Goal: Information Seeking & Learning: Find specific fact

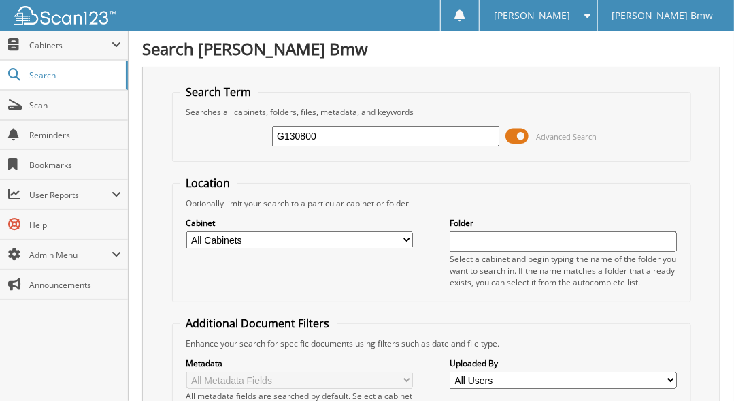
type input "G130800"
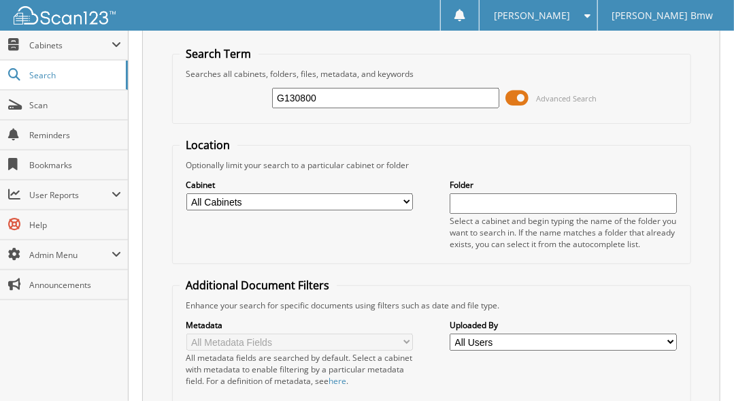
scroll to position [23, 0]
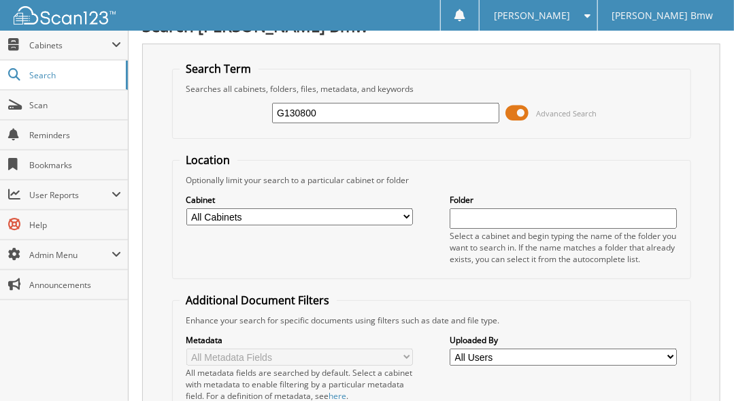
drag, startPoint x: 321, startPoint y: 112, endPoint x: 244, endPoint y: 121, distance: 78.2
click at [244, 121] on div "G130800 Advanced Search" at bounding box center [432, 113] width 504 height 37
type input "8F18500"
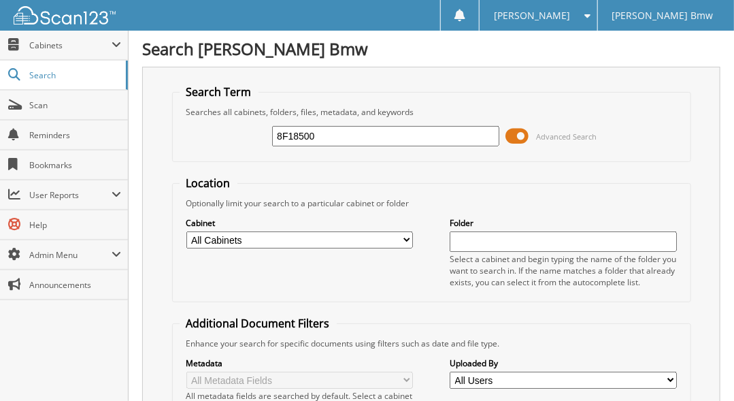
drag, startPoint x: 321, startPoint y: 133, endPoint x: 229, endPoint y: 140, distance: 91.4
click at [229, 140] on div "8F18500 Advanced Search" at bounding box center [432, 136] width 504 height 37
type input "185949"
click at [370, 231] on select "All Cabinets PARTS SERVICE RO Needs Filing" at bounding box center [299, 239] width 227 height 17
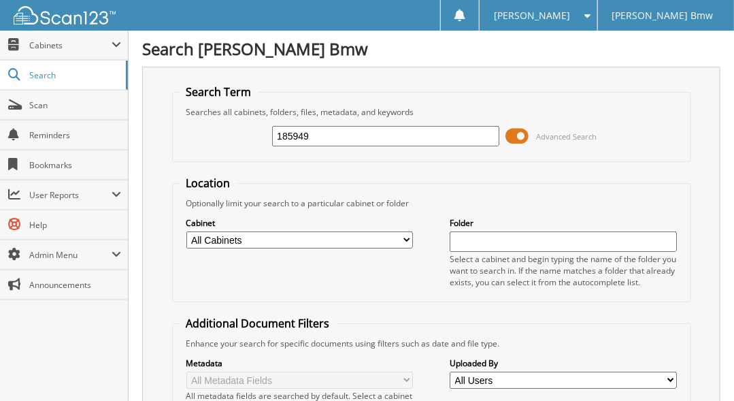
select select "41297"
click at [186, 231] on select "All Cabinets PARTS SERVICE RO Needs Filing" at bounding box center [299, 239] width 227 height 17
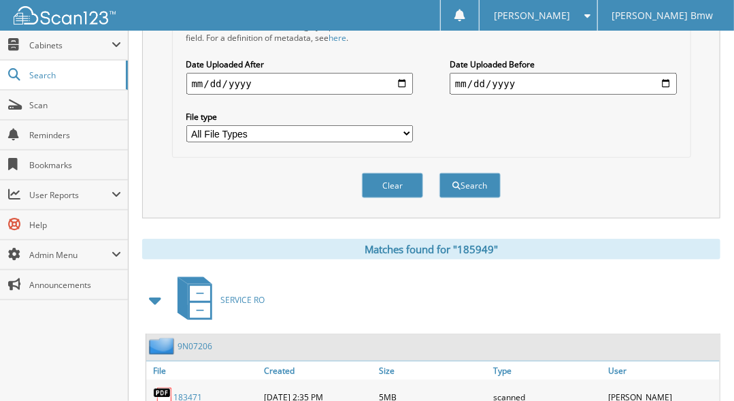
scroll to position [427, 0]
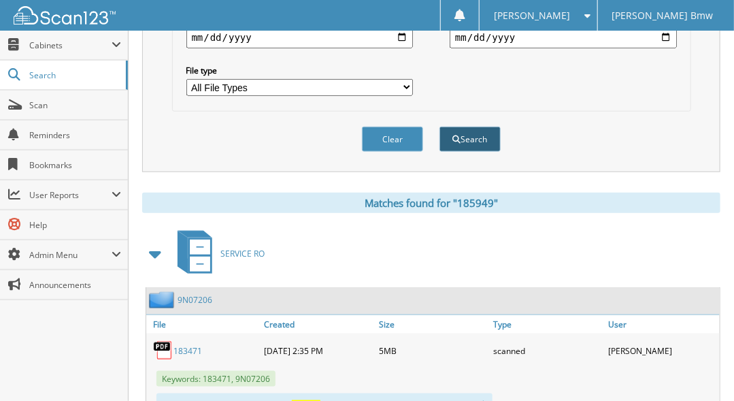
click at [470, 127] on button "Search" at bounding box center [470, 139] width 61 height 25
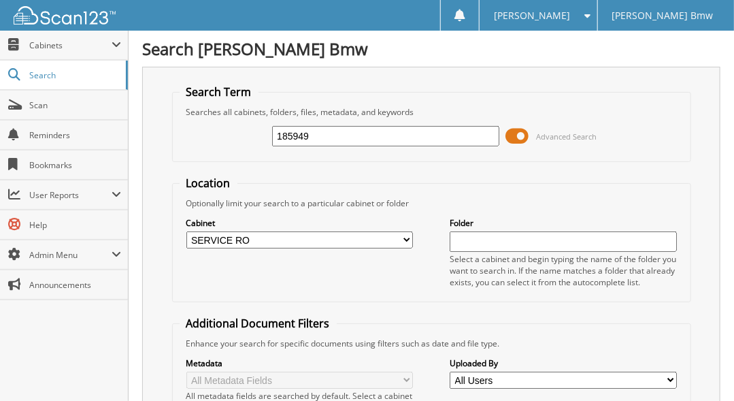
drag, startPoint x: 318, startPoint y: 136, endPoint x: 238, endPoint y: 150, distance: 82.2
click at [238, 150] on div "185949 Advanced Search" at bounding box center [432, 136] width 504 height 37
type input "185862"
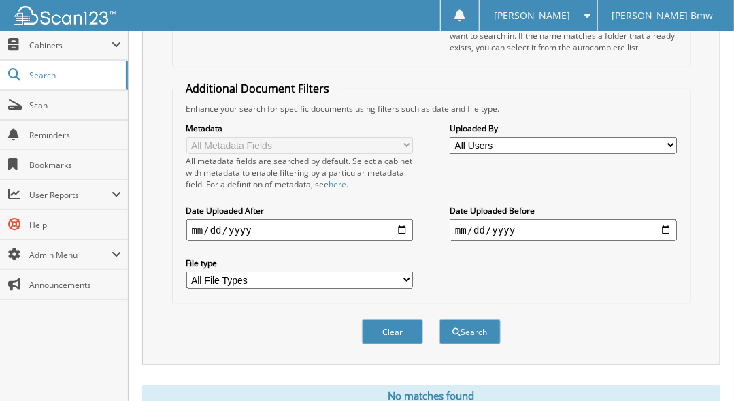
scroll to position [271, 0]
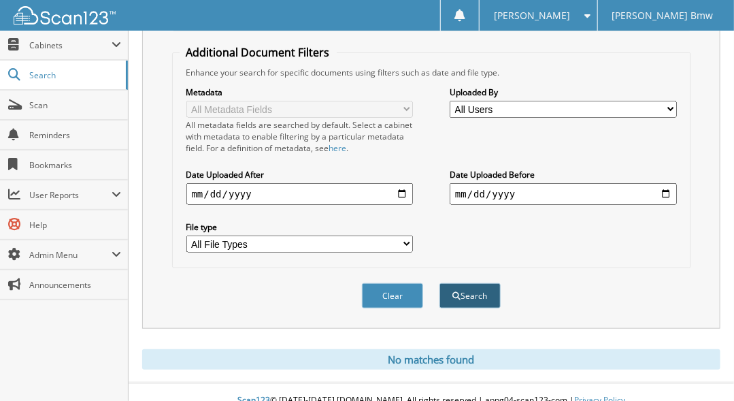
click at [465, 283] on button "Search" at bounding box center [470, 295] width 61 height 25
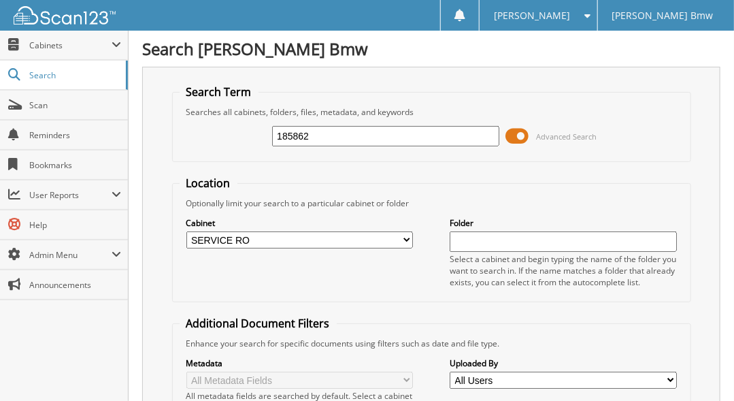
scroll to position [39, 0]
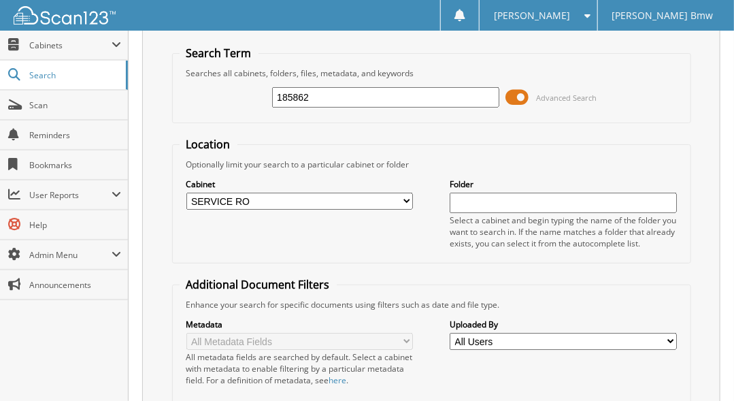
click at [409, 196] on select "All Cabinets PARTS SERVICE RO Needs Filing" at bounding box center [299, 201] width 227 height 17
select select
click at [186, 193] on select "All Cabinets PARTS SERVICE RO Needs Filing" at bounding box center [299, 201] width 227 height 17
click at [460, 203] on input "text" at bounding box center [563, 203] width 227 height 20
click at [434, 210] on div "Cabinet All Cabinets PARTS SERVICE RO Needs Filing Folder" at bounding box center [432, 213] width 504 height 86
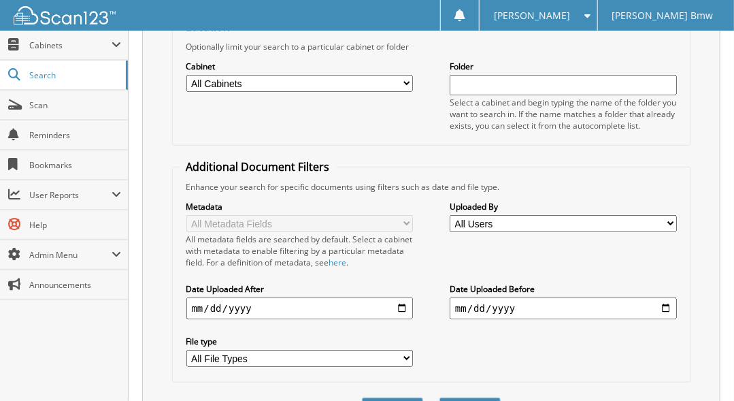
scroll to position [271, 0]
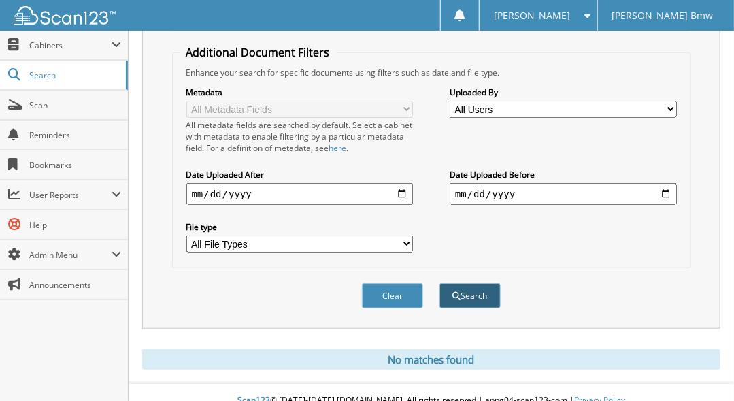
click at [470, 283] on button "Search" at bounding box center [470, 295] width 61 height 25
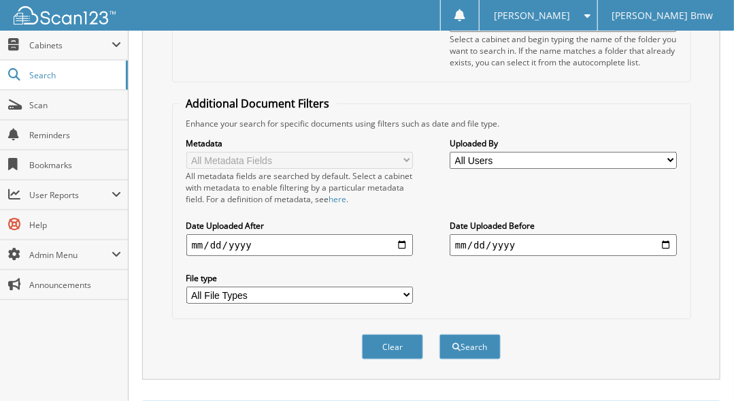
scroll to position [76, 0]
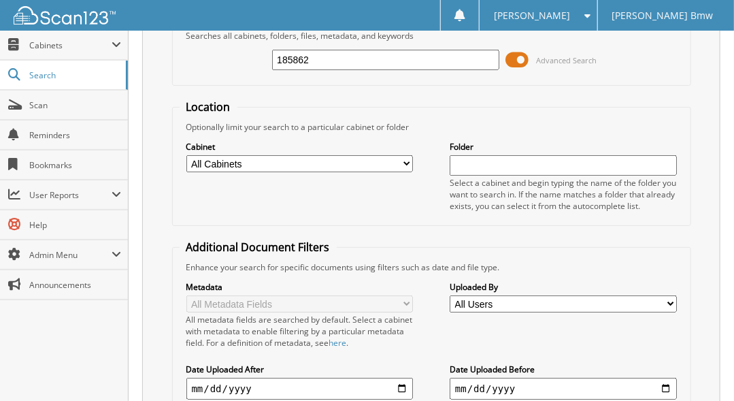
click at [498, 163] on input "text" at bounding box center [563, 165] width 227 height 20
type input "G130800"
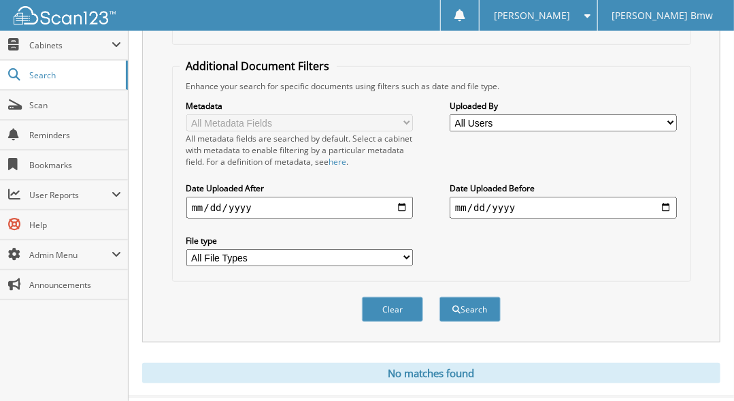
scroll to position [271, 0]
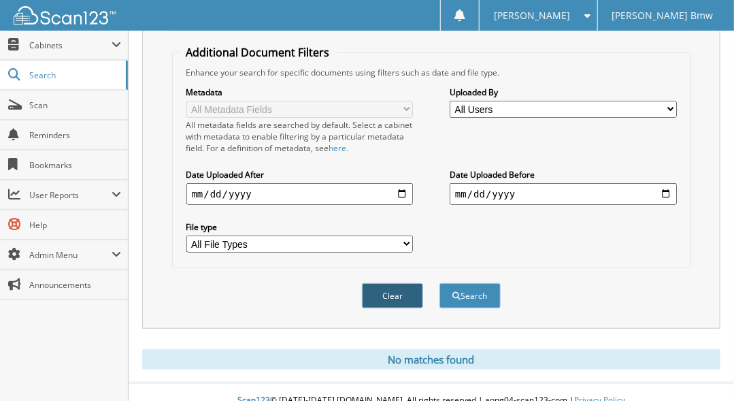
click at [395, 283] on button "Clear" at bounding box center [392, 295] width 61 height 25
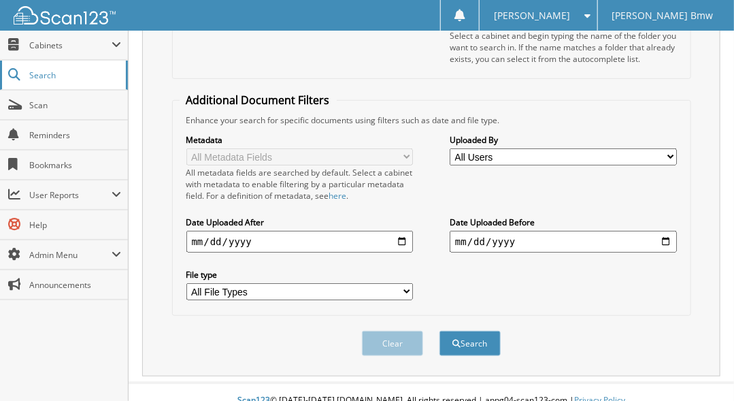
click at [64, 76] on span "Search" at bounding box center [74, 75] width 90 height 12
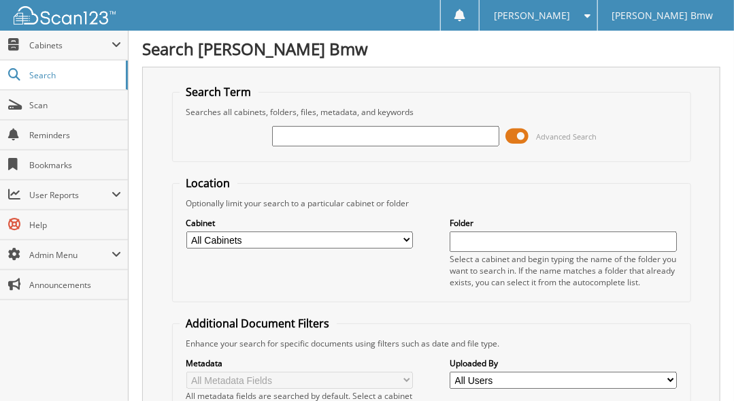
click at [512, 137] on span at bounding box center [517, 136] width 23 height 20
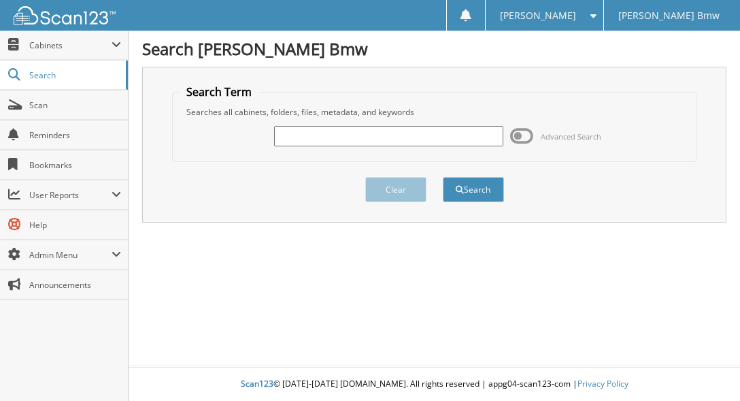
click at [399, 140] on input "text" at bounding box center [388, 136] width 229 height 20
type input "185862"
click at [443, 177] on button "Search" at bounding box center [473, 189] width 61 height 25
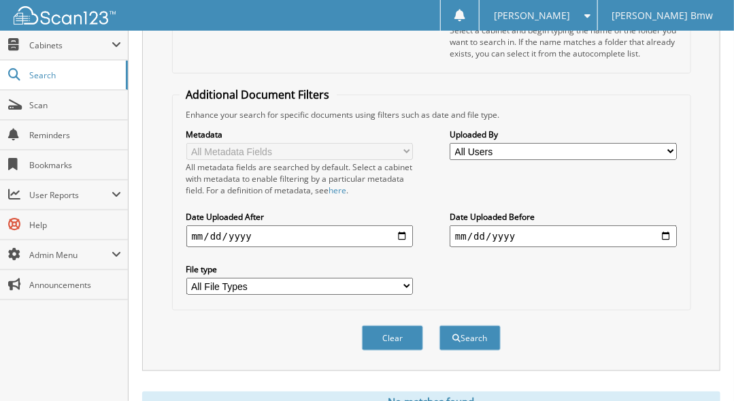
scroll to position [271, 0]
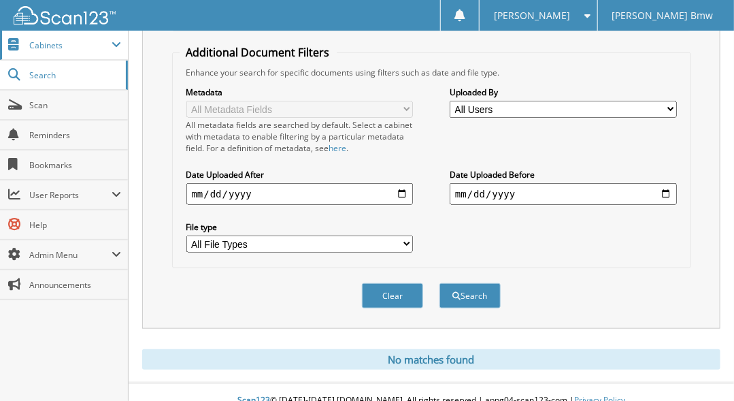
click at [52, 50] on span "Cabinets" at bounding box center [70, 45] width 82 height 12
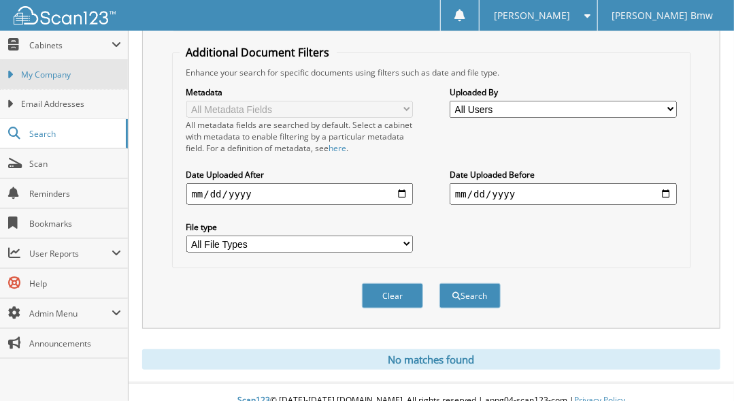
click at [76, 77] on span "My Company" at bounding box center [71, 75] width 100 height 12
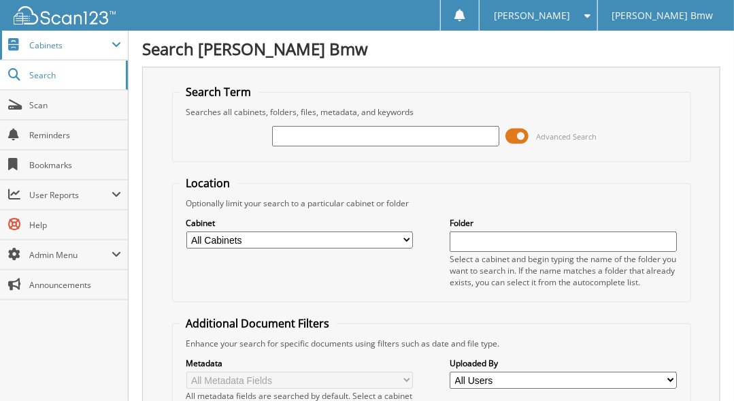
click at [63, 45] on span "Cabinets" at bounding box center [70, 45] width 82 height 12
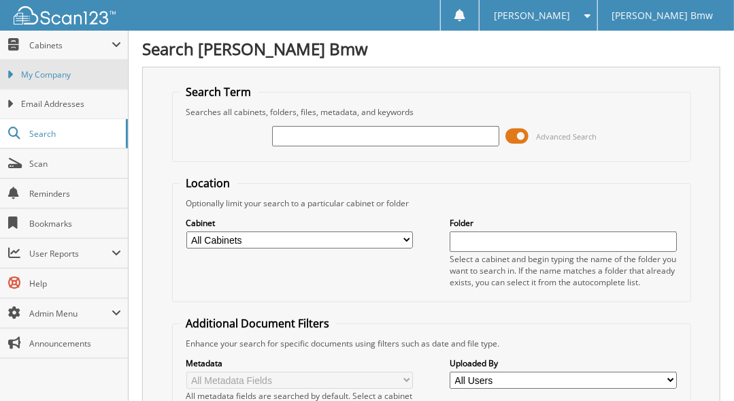
click at [76, 78] on span "My Company" at bounding box center [71, 75] width 100 height 12
